Goal: Check status: Check status

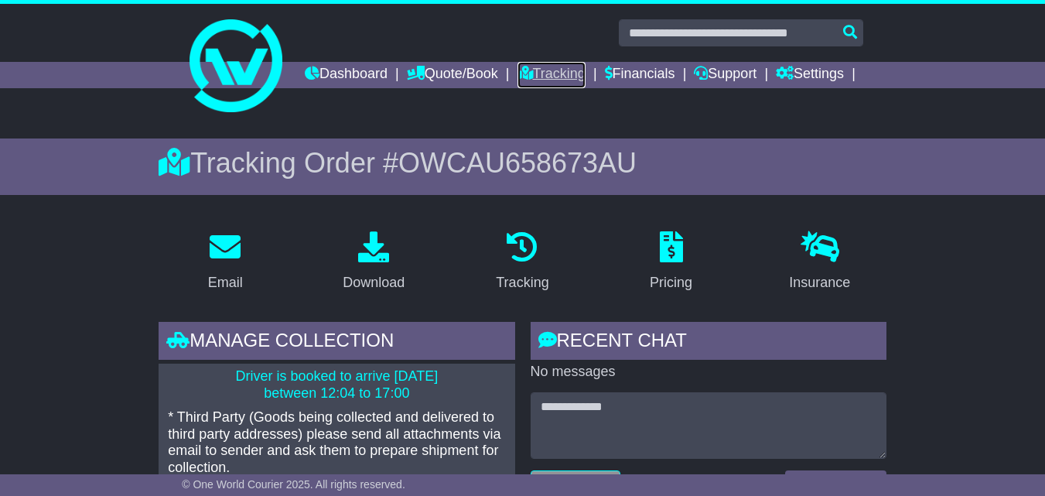
click at [585, 73] on link "Tracking" at bounding box center [551, 75] width 68 height 26
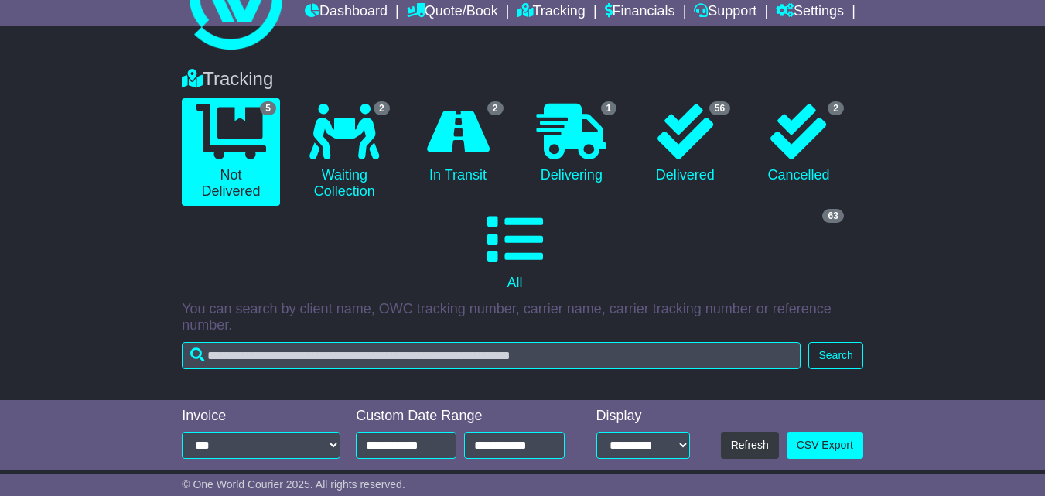
scroll to position [42, 0]
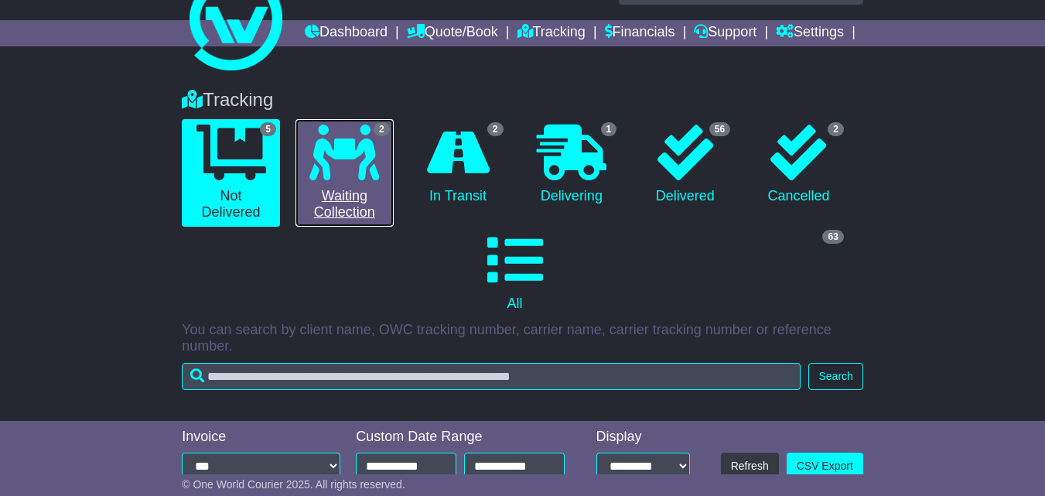
click at [316, 225] on link "2 Waiting Collection" at bounding box center [344, 172] width 98 height 107
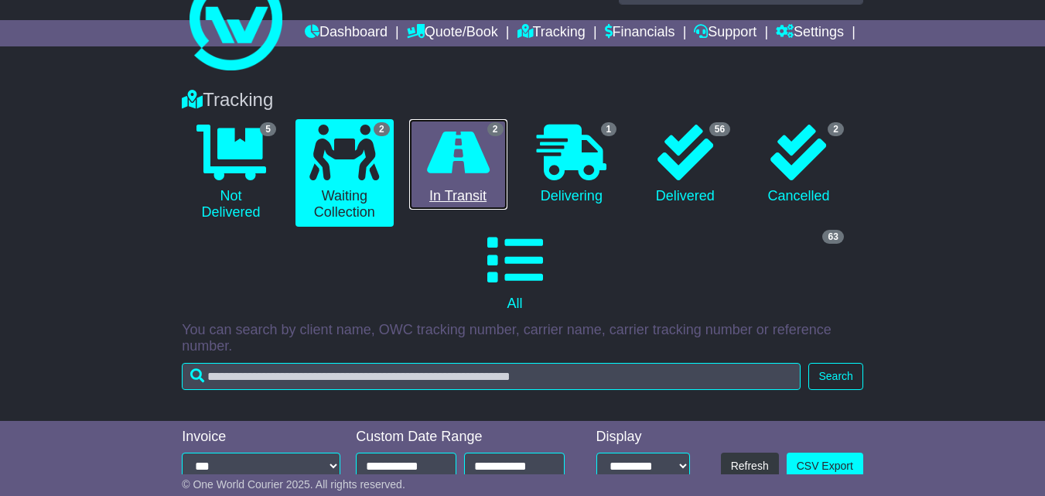
click at [440, 210] on link "2 In Transit" at bounding box center [458, 164] width 98 height 91
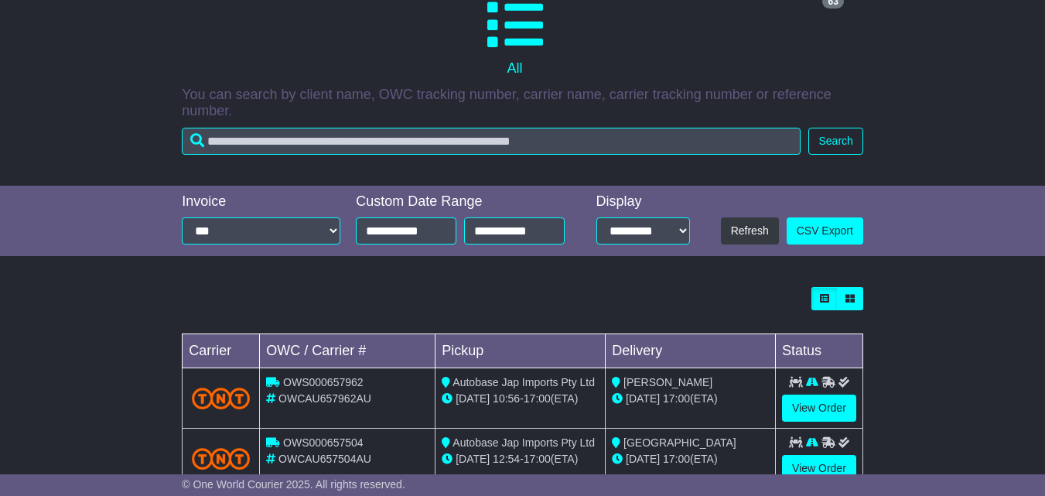
scroll to position [351, 0]
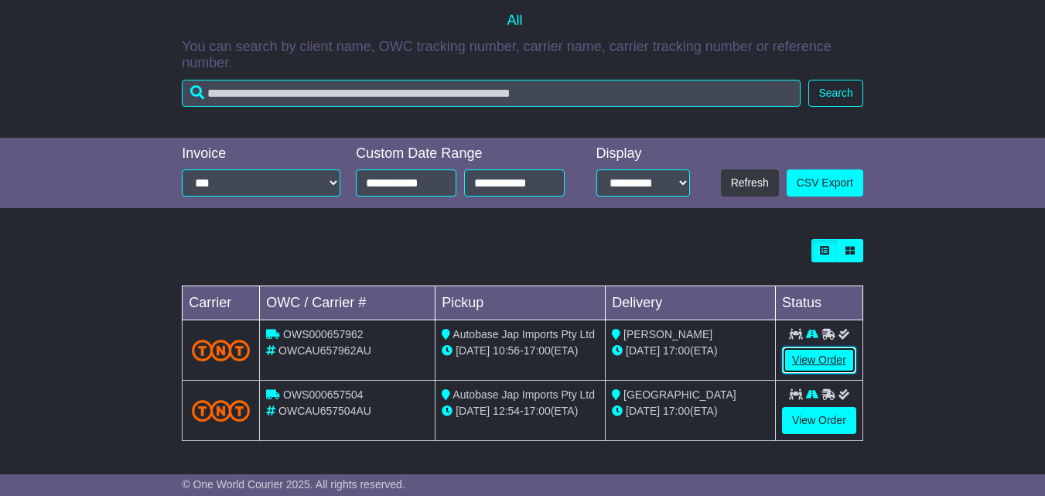
click at [827, 359] on link "View Order" at bounding box center [819, 359] width 74 height 27
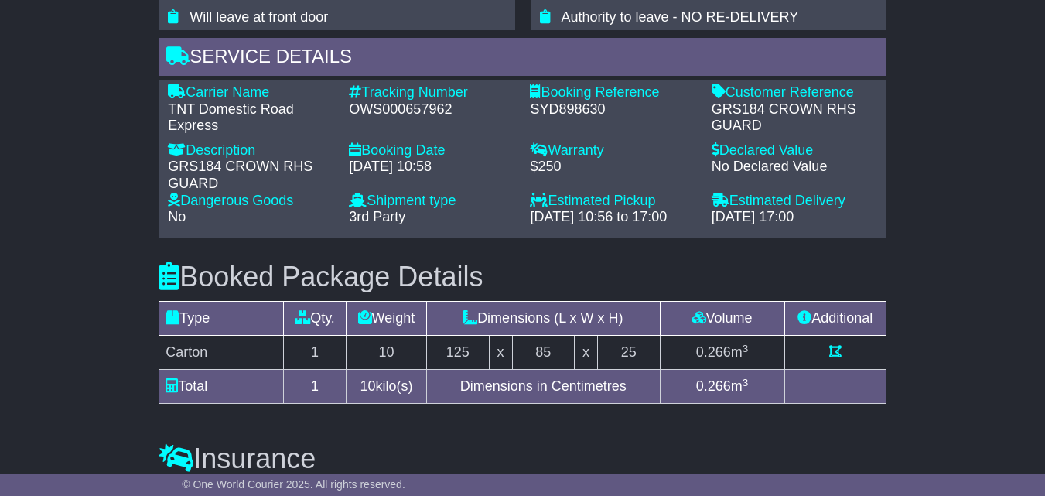
scroll to position [1083, 0]
